Goal: Information Seeking & Learning: Learn about a topic

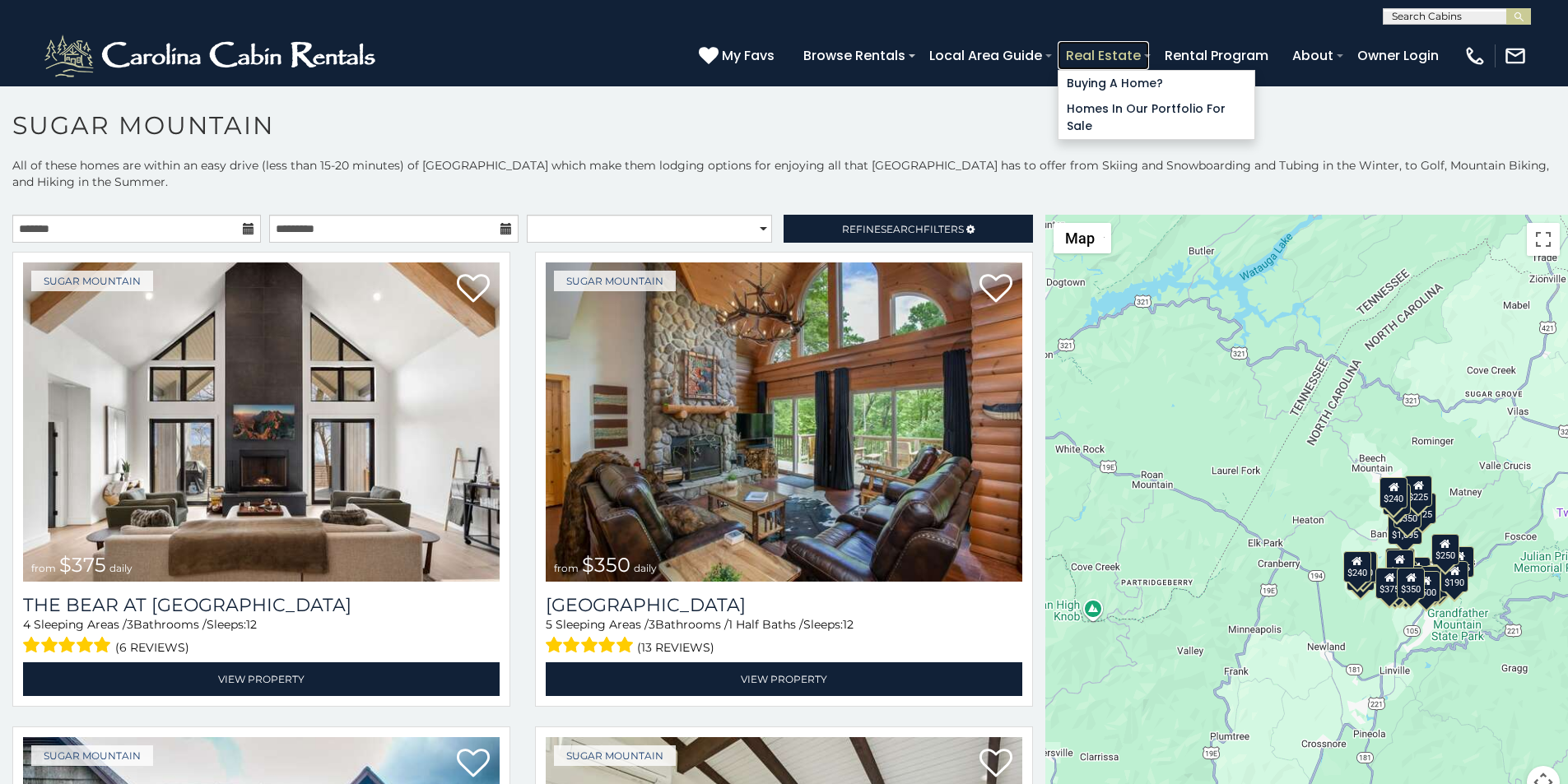
click at [1149, 49] on link "Real Estate" at bounding box center [1103, 55] width 91 height 29
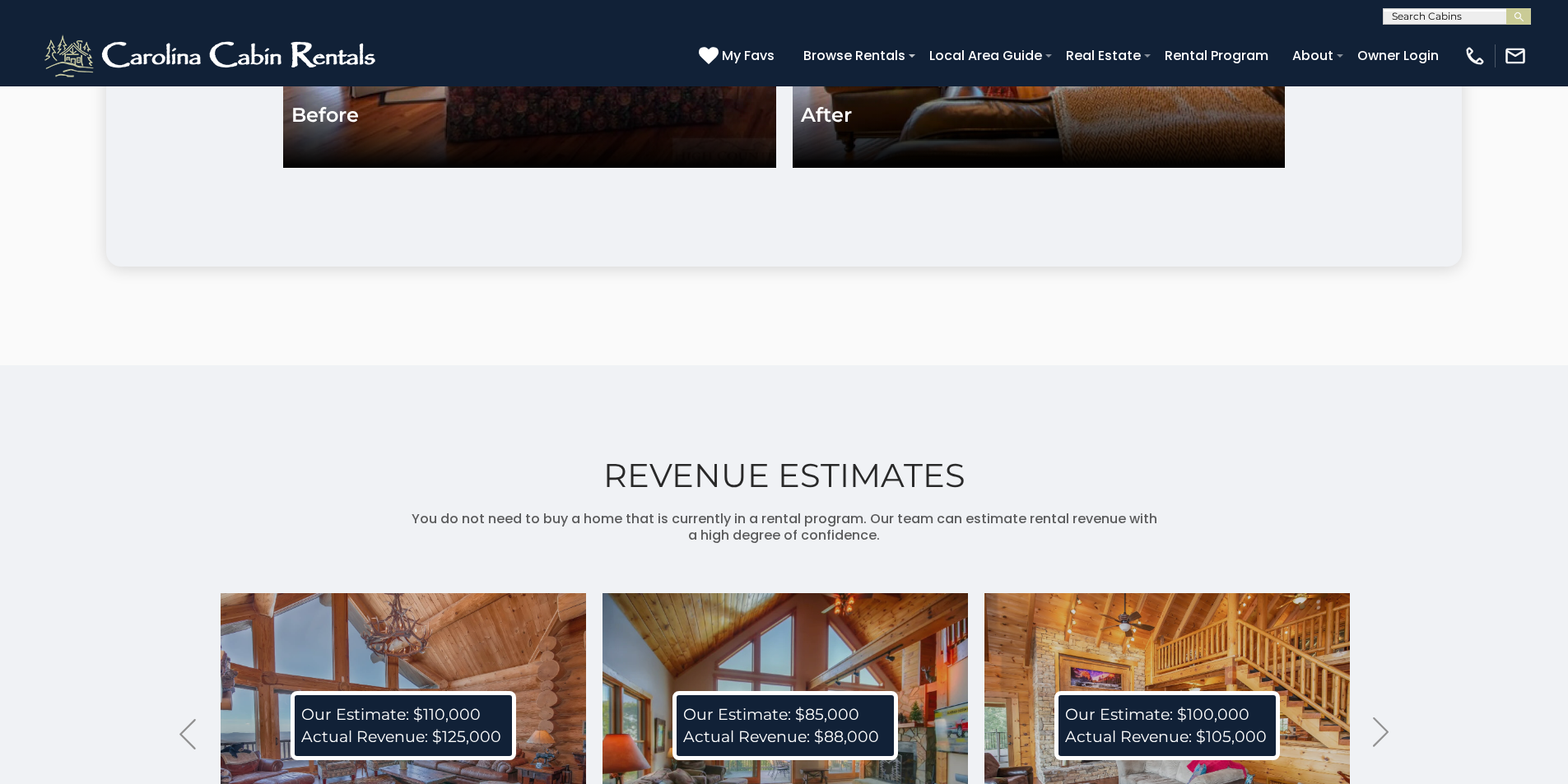
scroll to position [3941, 0]
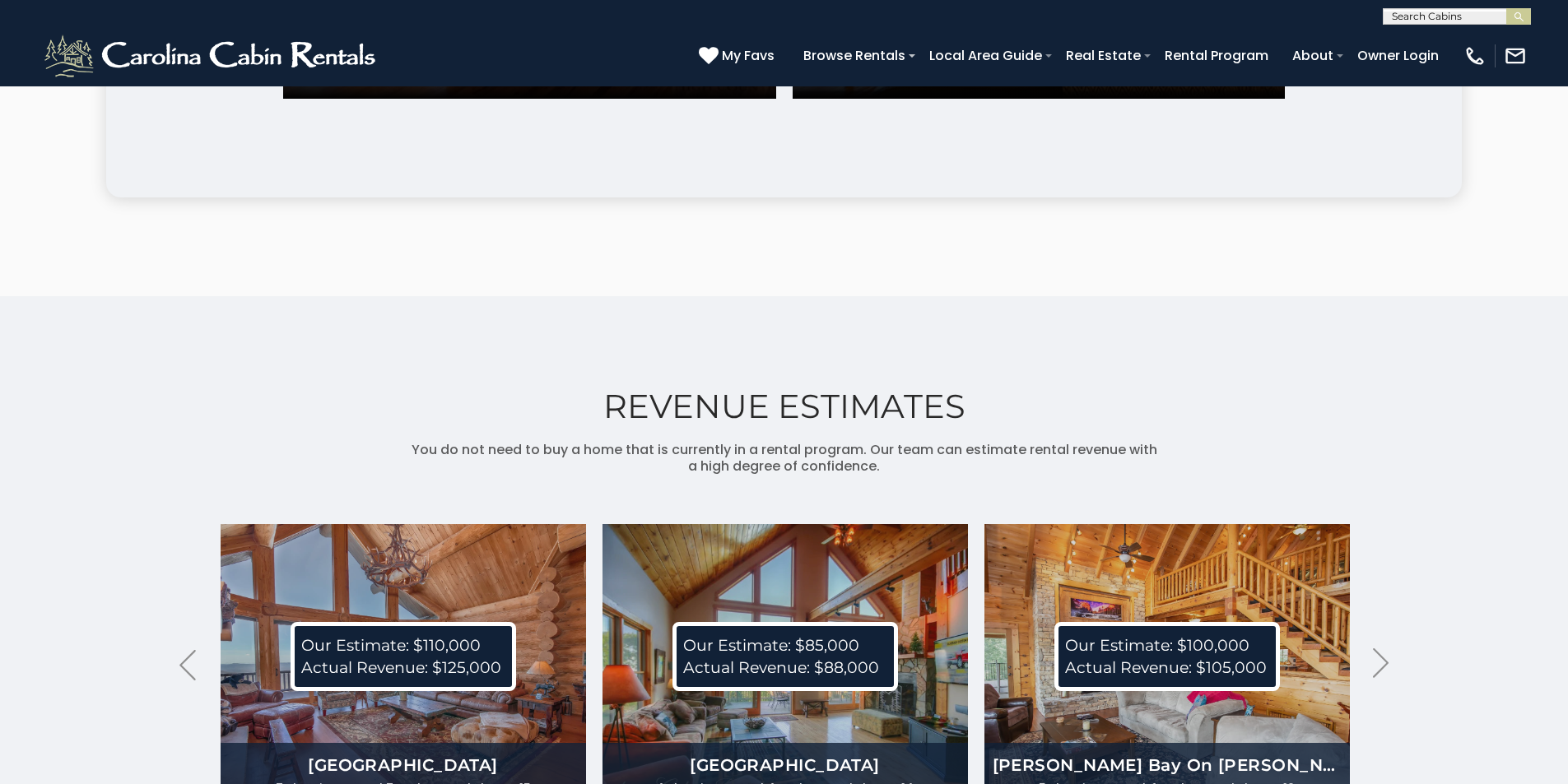
click at [0, 599] on div "REVENUE ESTIMATES You do not need to buy a home that is currently in a rental p…" at bounding box center [784, 643] width 1568 height 696
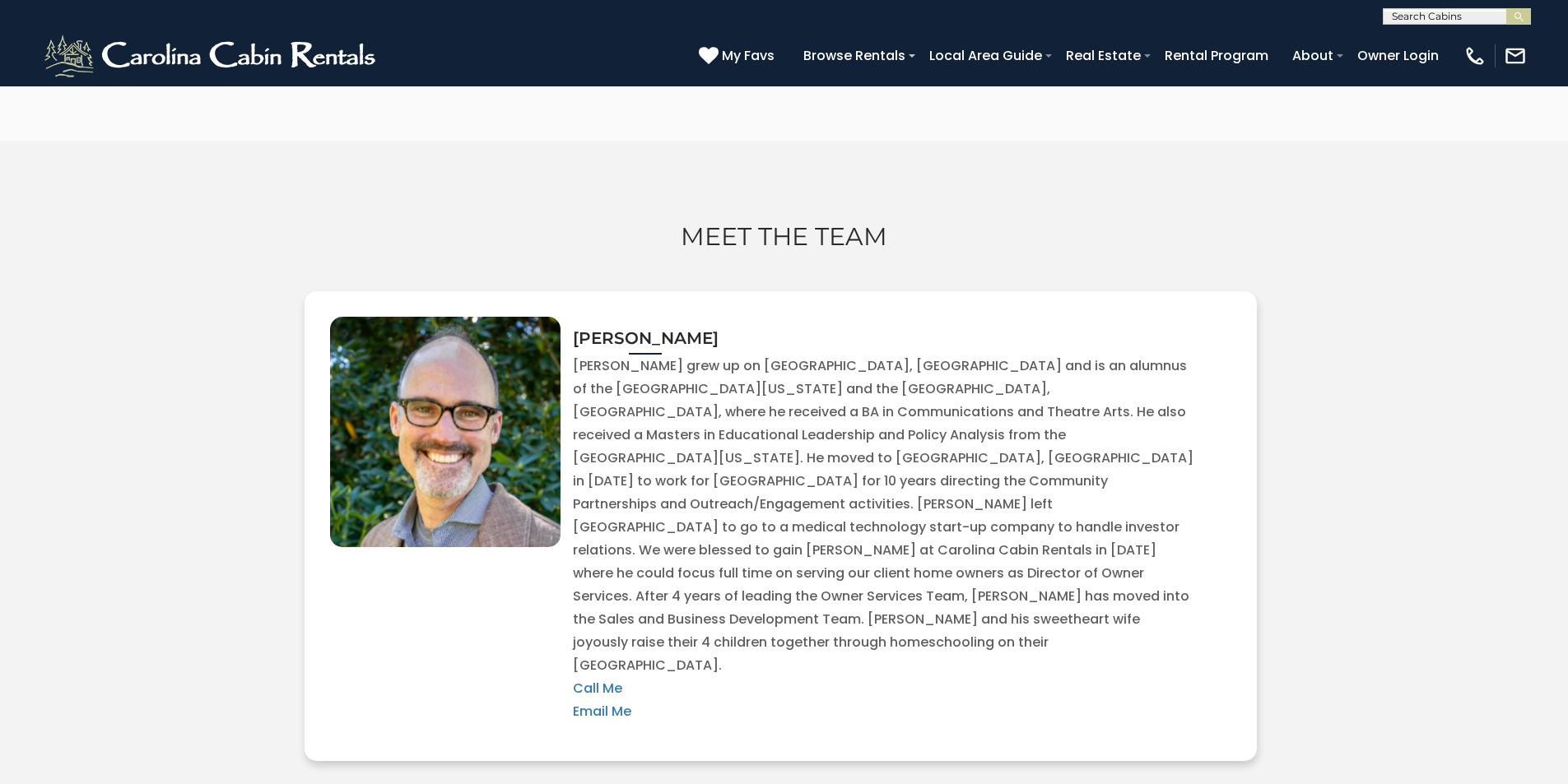
scroll to position [5449, 0]
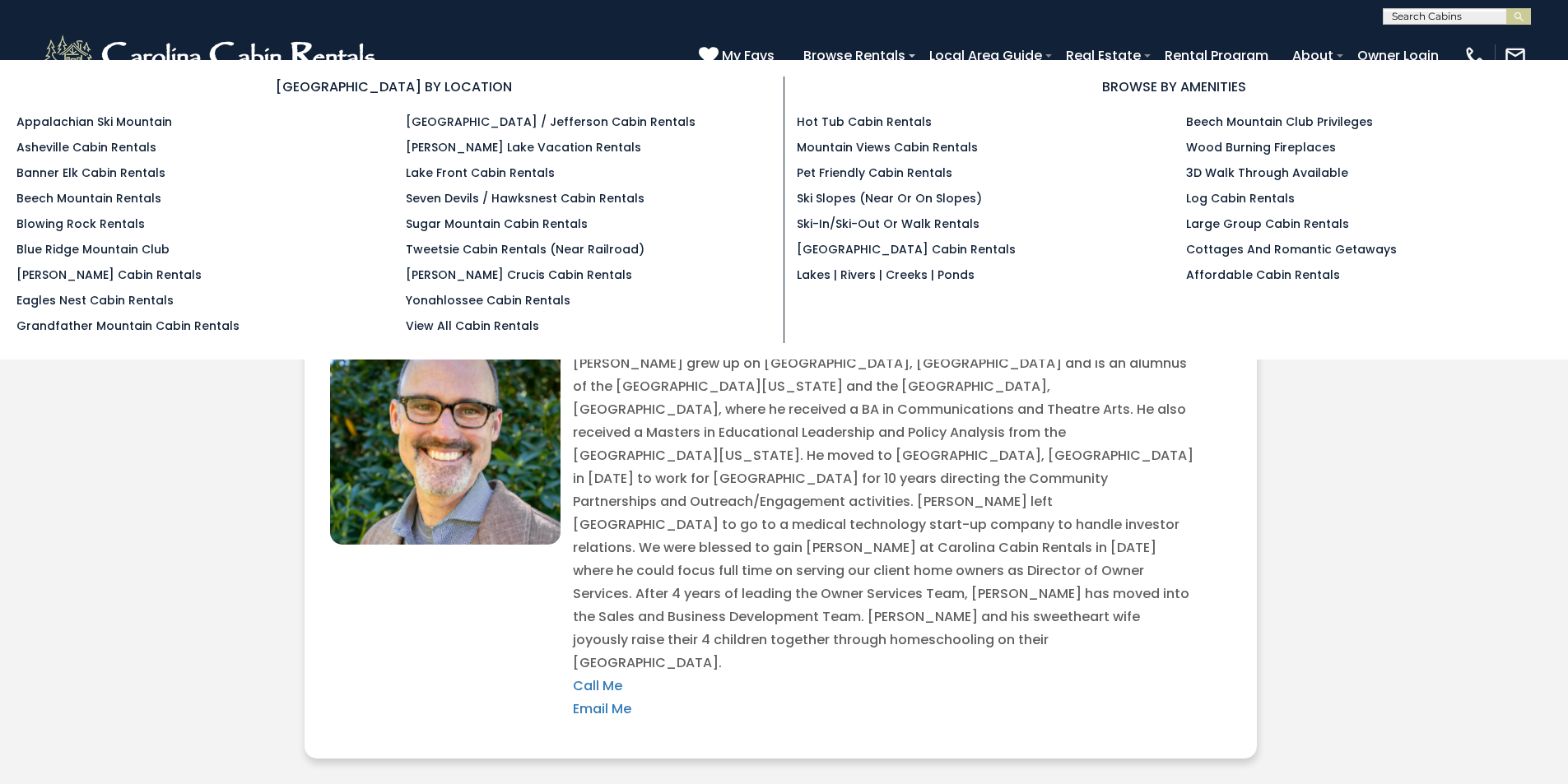
click at [77, 212] on ul "Appalachian Ski Mountain Asheville Cabin Rentals Banner Elk Cabin Rentals Beech…" at bounding box center [199, 224] width 365 height 221
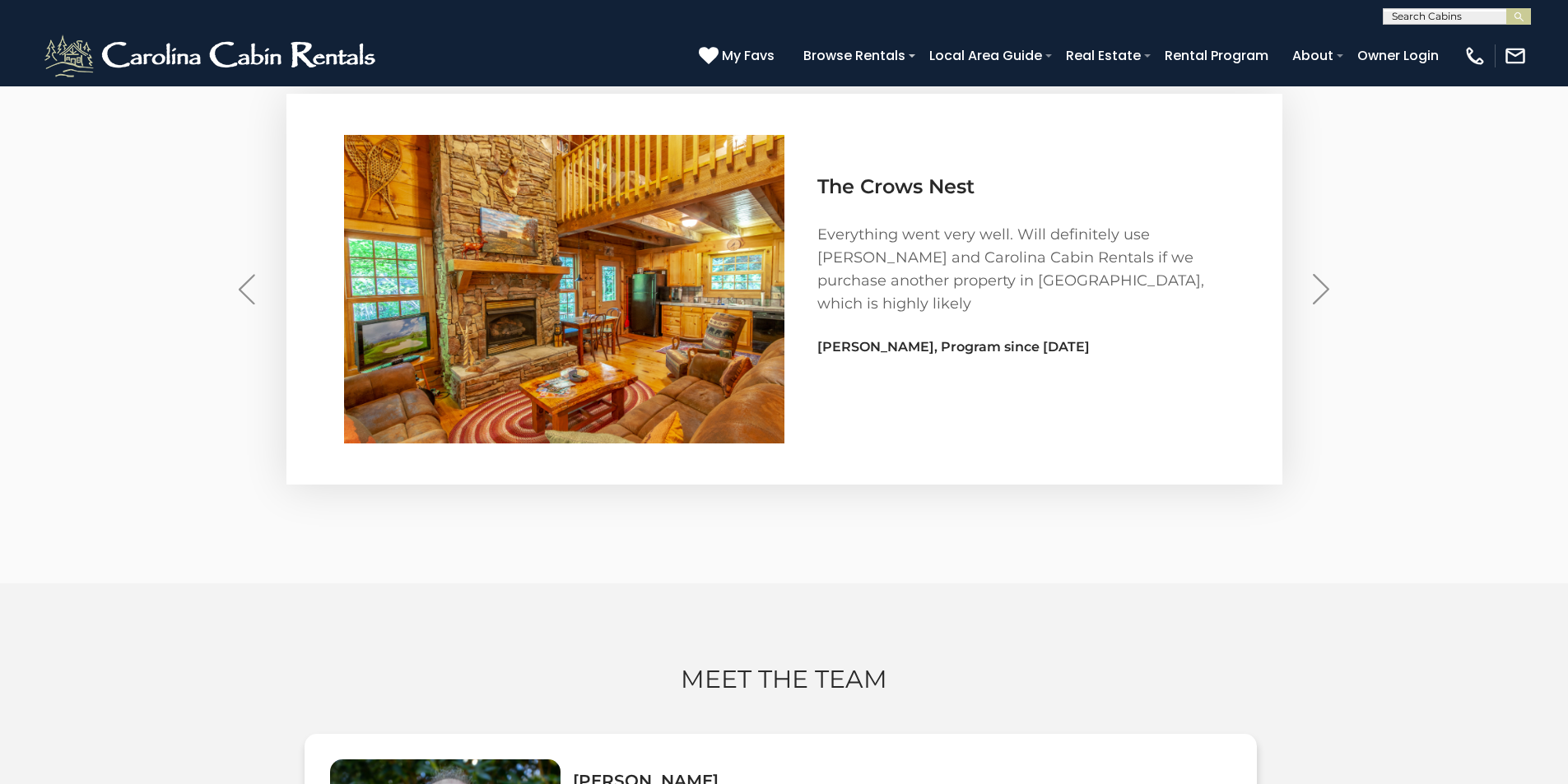
scroll to position [5038, 0]
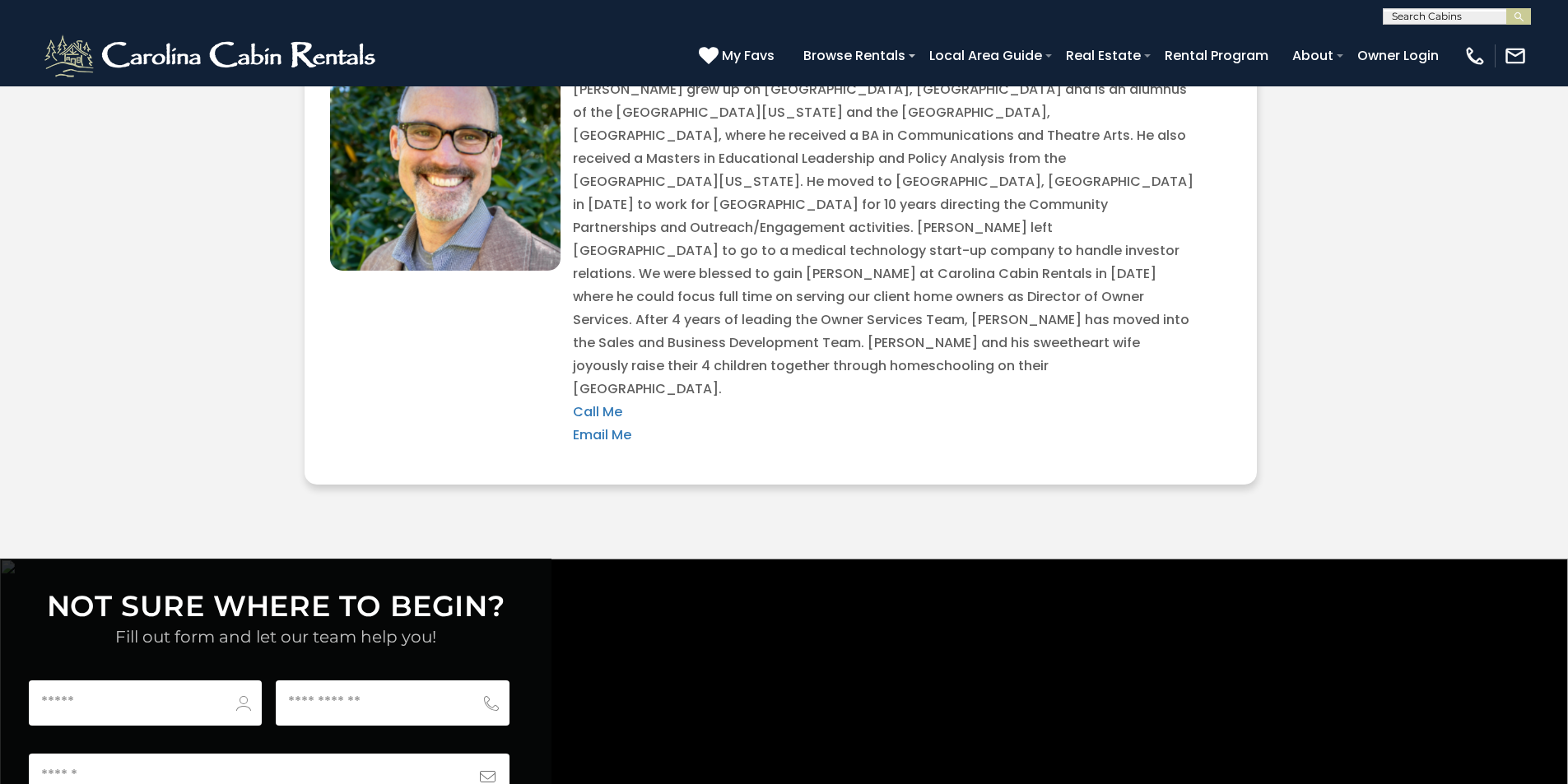
scroll to position [6125, 0]
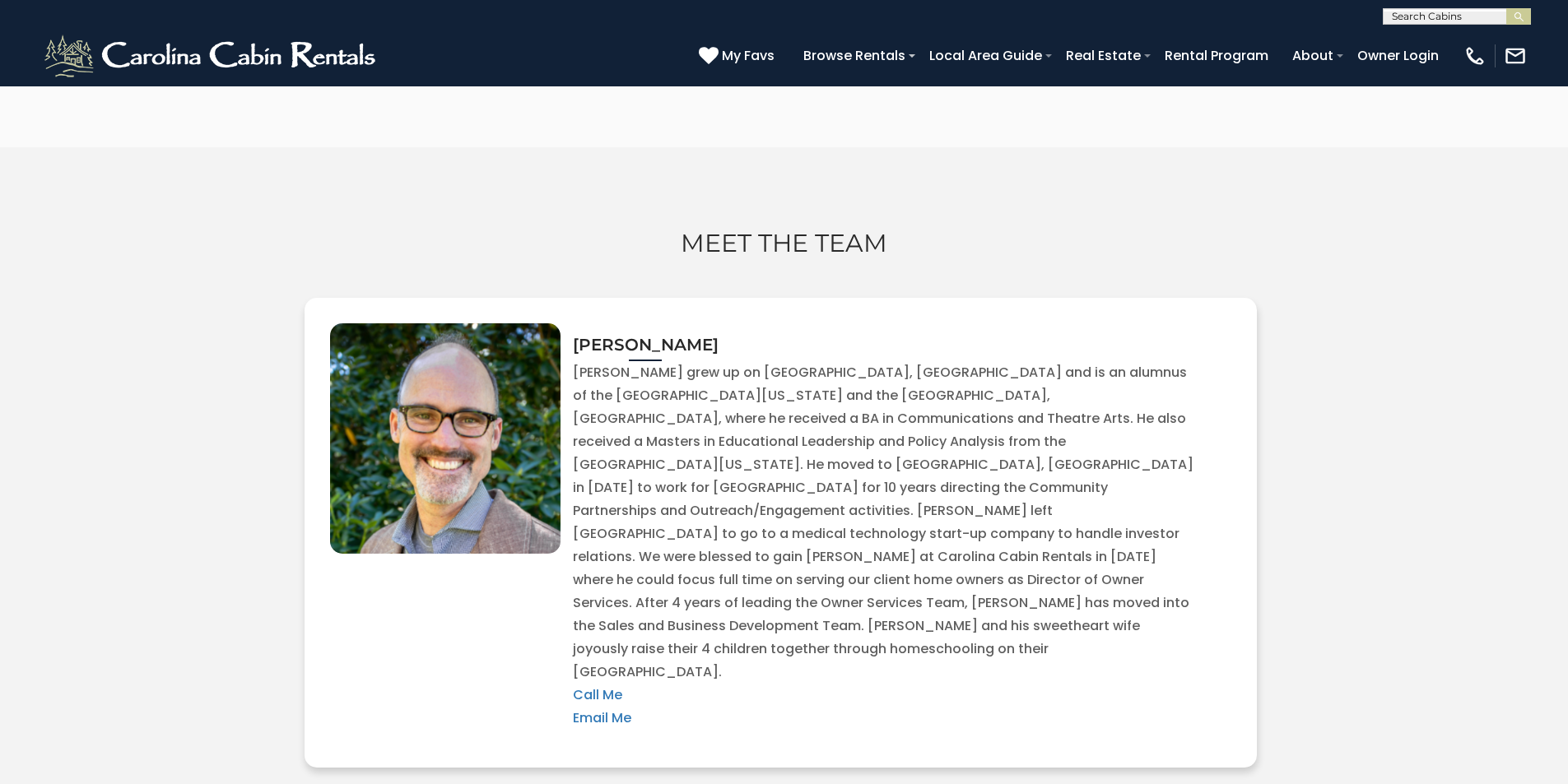
click at [76, 236] on div "MEET THE TEAM [PERSON_NAME] Call Me Email Me" at bounding box center [784, 462] width 1568 height 629
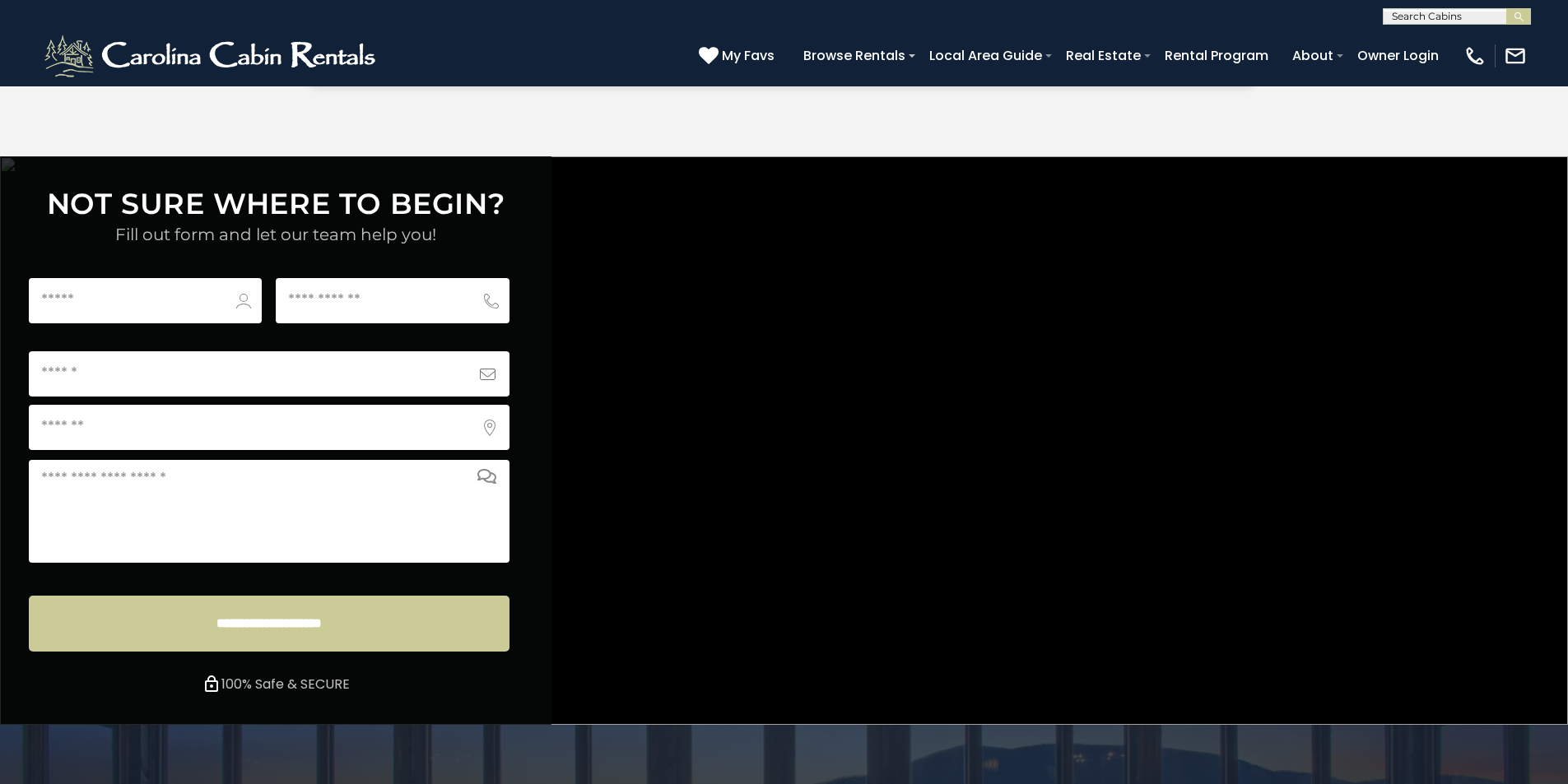
type input "**********"
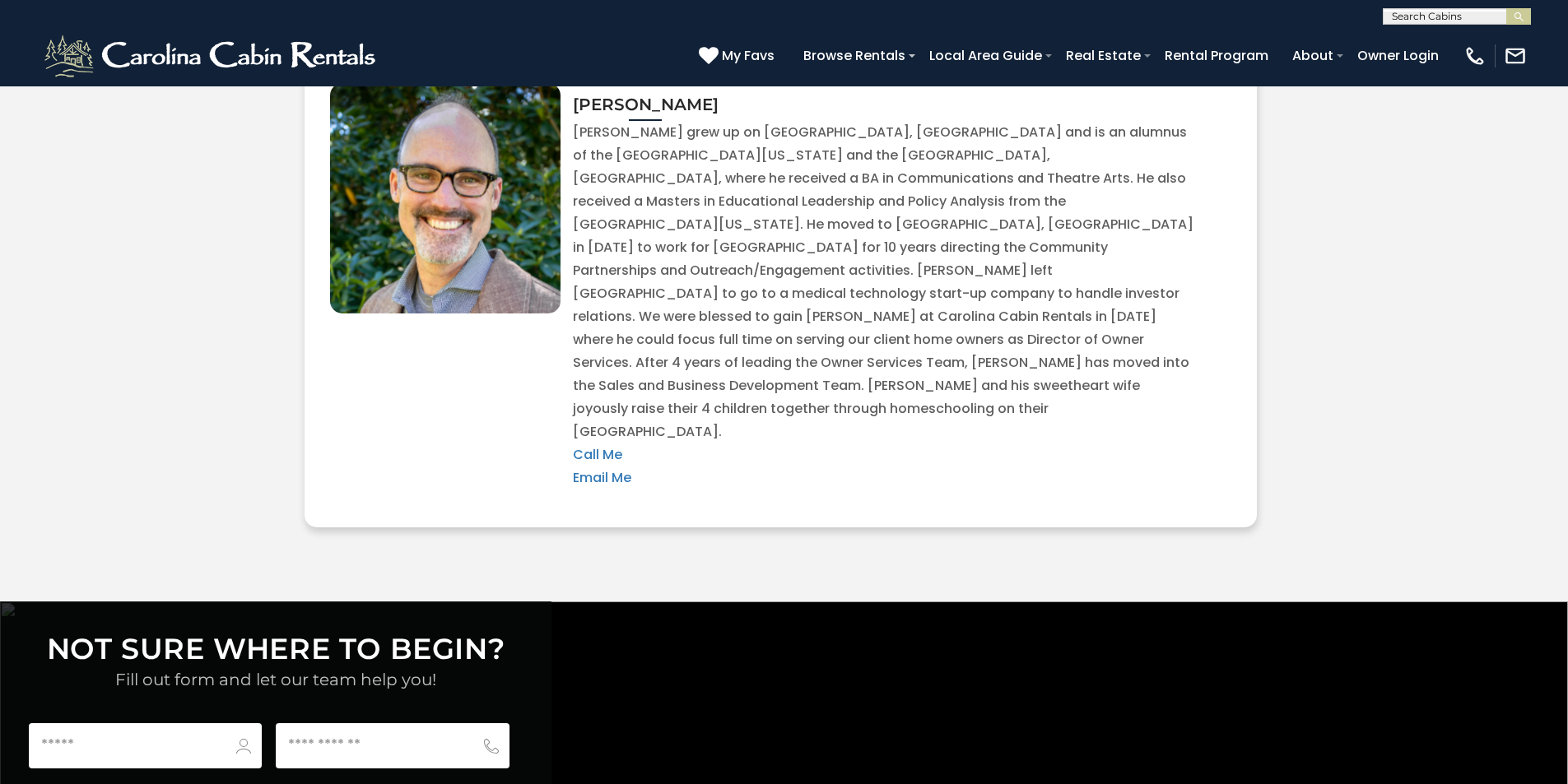
scroll to position [5809, 0]
